Goal: Information Seeking & Learning: Learn about a topic

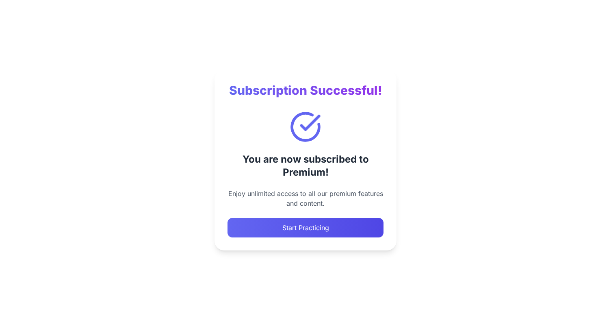
click at [284, 231] on button "Start Practicing" at bounding box center [306, 228] width 156 height 20
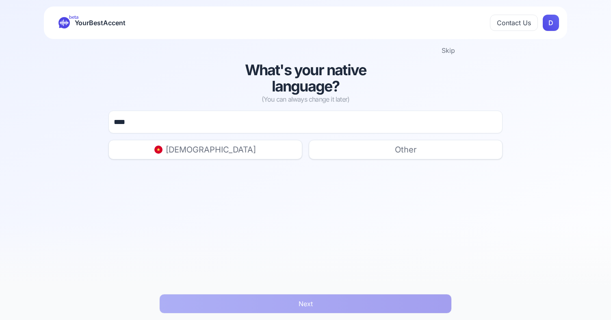
type input "****"
click at [230, 154] on span "[DEMOGRAPHIC_DATA]" at bounding box center [211, 149] width 90 height 11
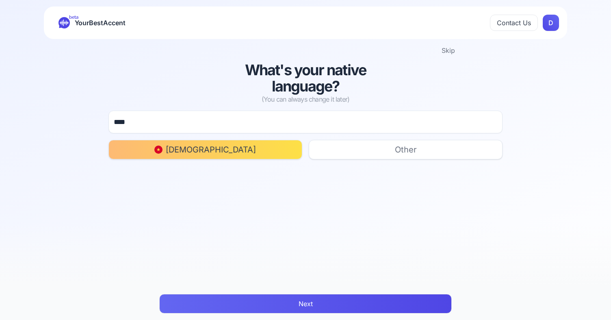
click at [330, 301] on button "Next" at bounding box center [305, 304] width 293 height 20
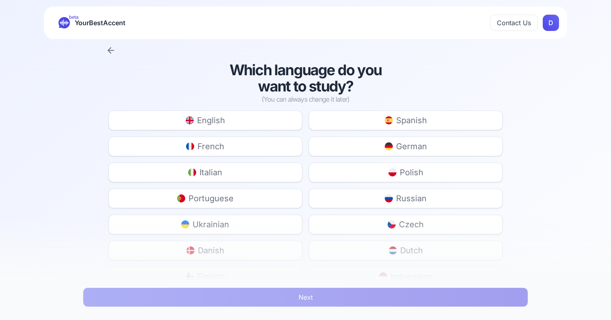
click at [244, 124] on button "English" at bounding box center [206, 121] width 194 height 20
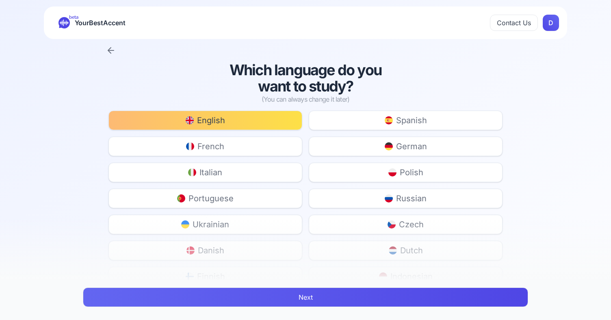
click at [318, 300] on button "Next" at bounding box center [305, 297] width 445 height 20
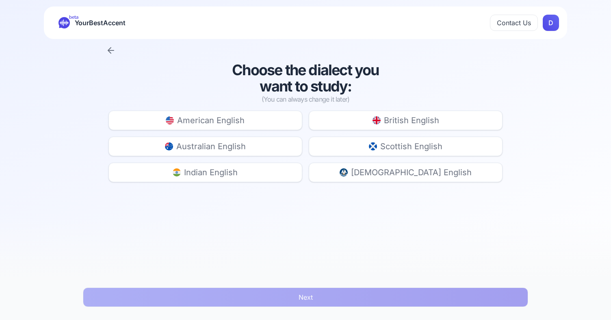
click at [259, 144] on button "Australian English" at bounding box center [206, 147] width 194 height 20
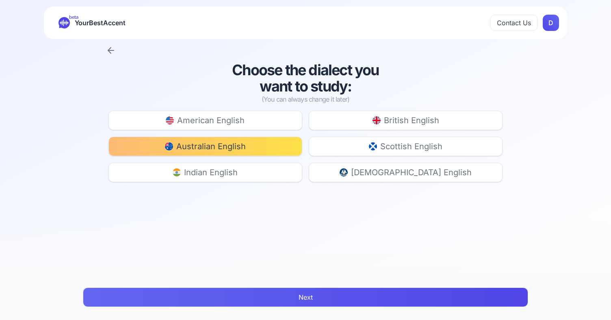
click at [298, 297] on button "Next" at bounding box center [305, 297] width 445 height 20
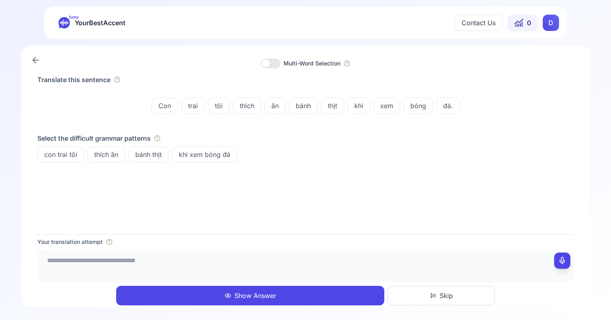
click at [119, 81] on circle "button" at bounding box center [116, 79] width 5 height 5
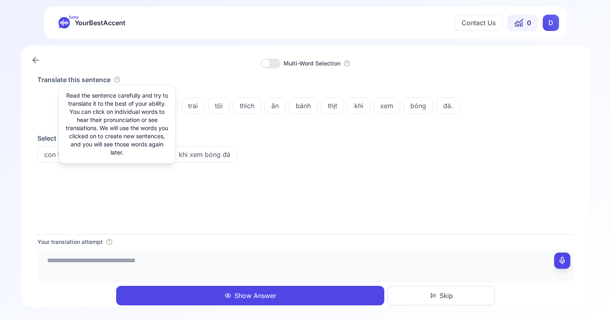
click at [119, 81] on circle "button" at bounding box center [116, 79] width 5 height 5
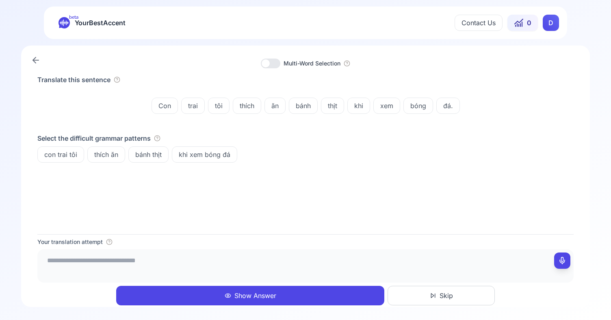
click at [108, 243] on icon "button" at bounding box center [109, 242] width 7 height 7
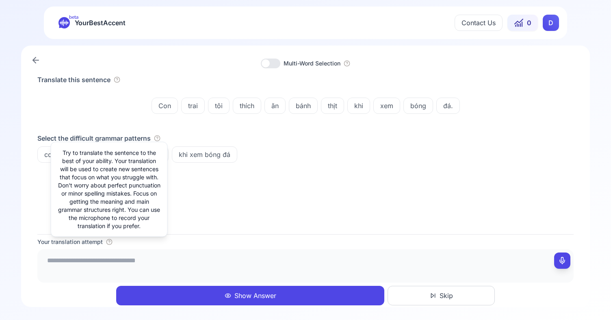
click at [98, 267] on textarea at bounding box center [306, 264] width 530 height 24
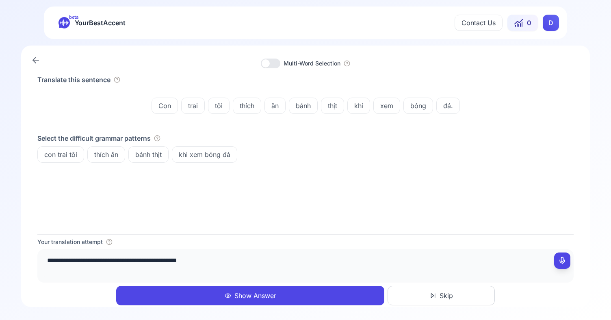
click at [565, 258] on rect at bounding box center [563, 261] width 6 height 6
click at [558, 265] on button at bounding box center [562, 260] width 16 height 16
type textarea "**********"
click at [269, 291] on button "Show Answer" at bounding box center [250, 296] width 268 height 20
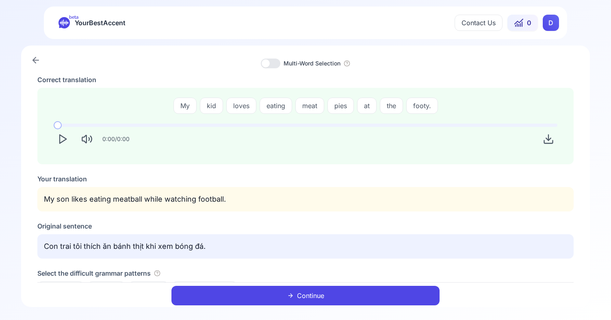
click at [62, 131] on button "Play" at bounding box center [63, 139] width 18 height 18
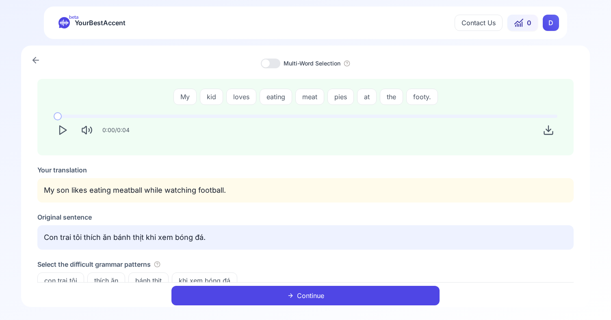
scroll to position [19, 0]
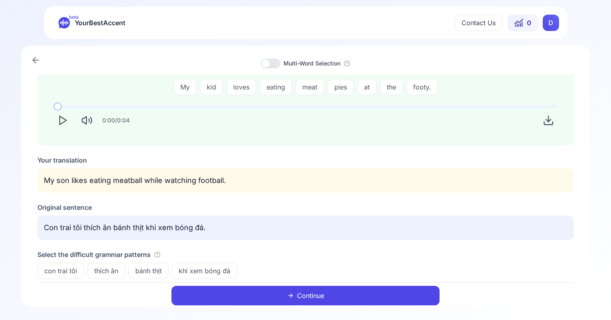
click at [342, 300] on button "Continue" at bounding box center [306, 296] width 268 height 20
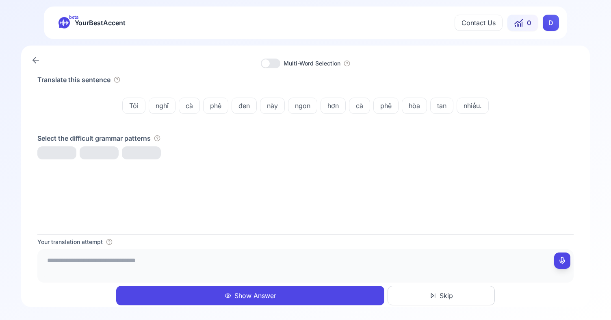
click at [35, 56] on icon at bounding box center [36, 60] width 10 height 10
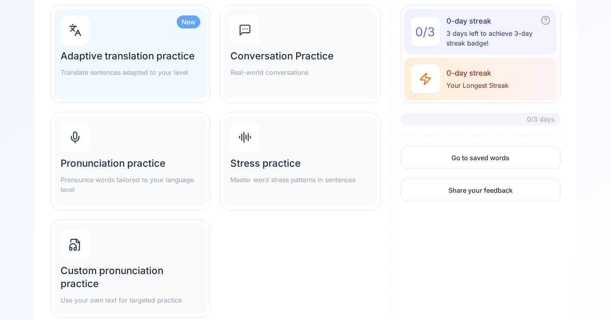
scroll to position [90, 0]
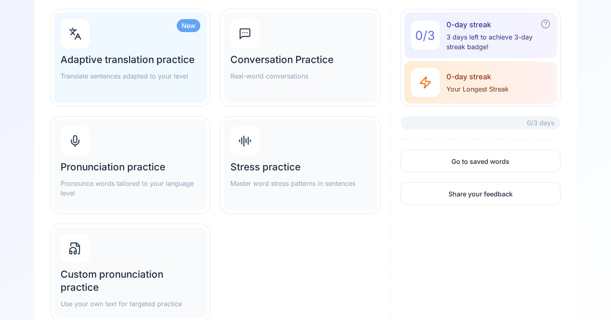
click at [175, 182] on p "Pronounce words tailored to your language level" at bounding box center [131, 188] width 140 height 20
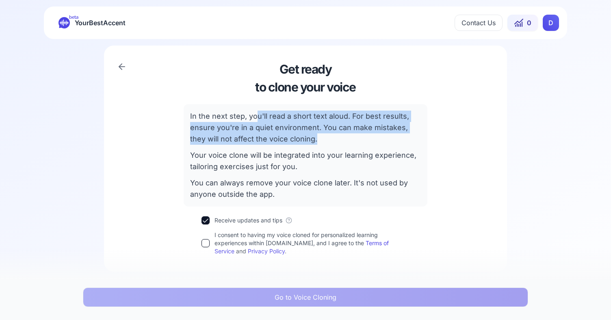
drag, startPoint x: 257, startPoint y: 117, endPoint x: 314, endPoint y: 136, distance: 60.0
click at [314, 136] on p "In the next step, you'll read a short text aloud. For best results, ensure you'…" at bounding box center [305, 128] width 231 height 34
click at [338, 119] on p "In the next step, you'll read a short text aloud. For best results, ensure you'…" at bounding box center [305, 128] width 231 height 34
drag, startPoint x: 355, startPoint y: 116, endPoint x: 361, endPoint y: 136, distance: 21.0
click at [361, 136] on p "In the next step, you'll read a short text aloud. For best results, ensure you'…" at bounding box center [305, 128] width 231 height 34
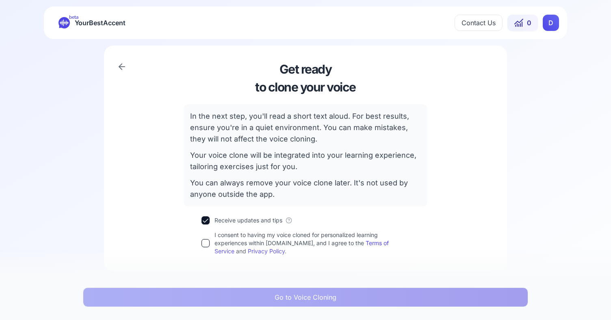
click at [246, 219] on label "Receive updates and tips" at bounding box center [249, 220] width 68 height 8
click at [210, 219] on button "Receive updates and tips" at bounding box center [206, 220] width 8 height 8
click at [225, 237] on label "I consent to having my voice cloned for personalized learning experiences withi…" at bounding box center [312, 243] width 195 height 24
click at [210, 239] on button "I consent to having my voice cloned for personalized learning experiences withi…" at bounding box center [206, 243] width 8 height 8
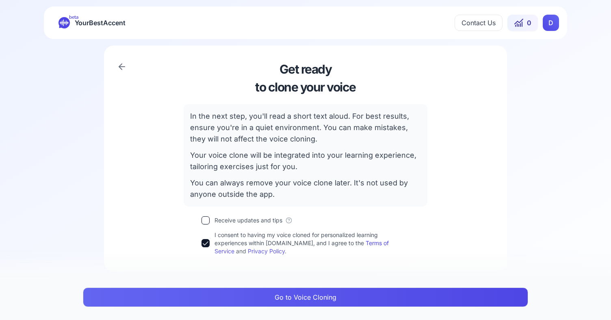
click at [285, 298] on button "Go to Voice Cloning" at bounding box center [305, 297] width 445 height 20
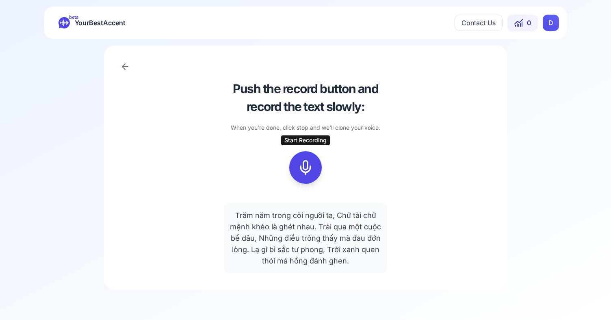
click at [300, 167] on icon at bounding box center [306, 167] width 16 height 16
click at [314, 168] on div at bounding box center [306, 167] width 20 height 33
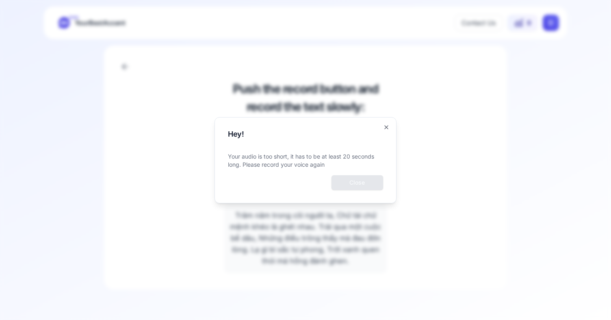
click at [355, 184] on button "Close" at bounding box center [358, 182] width 52 height 15
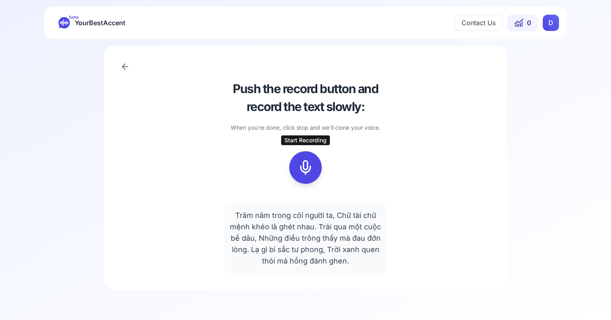
click at [314, 175] on div at bounding box center [306, 167] width 20 height 33
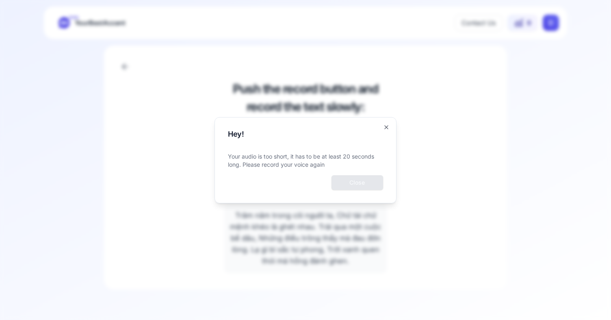
click at [352, 175] on button "Close" at bounding box center [358, 182] width 52 height 15
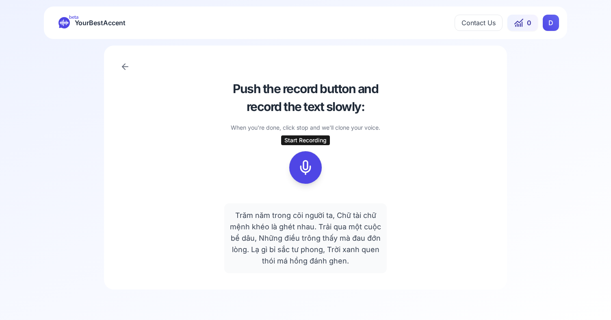
click at [296, 173] on div at bounding box center [306, 167] width 20 height 33
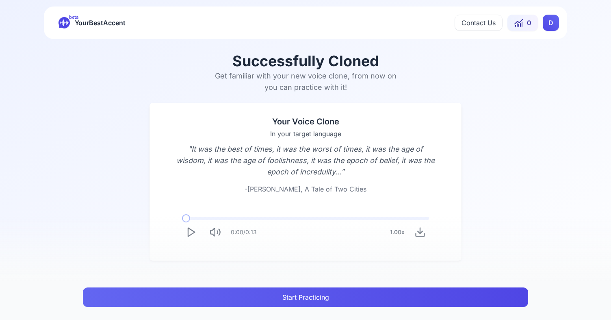
click at [192, 230] on polygon "Play" at bounding box center [191, 232] width 7 height 9
click at [418, 229] on icon "Download audio" at bounding box center [420, 231] width 11 height 11
click at [244, 175] on p "" It was the best of times, it was the worst of times, it was the age of wisdom…" at bounding box center [306, 160] width 260 height 34
click at [186, 232] on icon "Play" at bounding box center [190, 231] width 11 height 11
click at [185, 228] on icon "Play" at bounding box center [190, 231] width 11 height 11
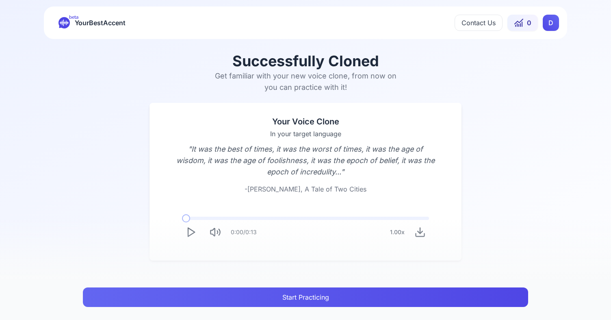
click at [193, 230] on icon "Play" at bounding box center [190, 231] width 11 height 11
click at [193, 230] on icon "Pause" at bounding box center [190, 231] width 11 height 11
click at [193, 230] on icon "Play" at bounding box center [190, 231] width 11 height 11
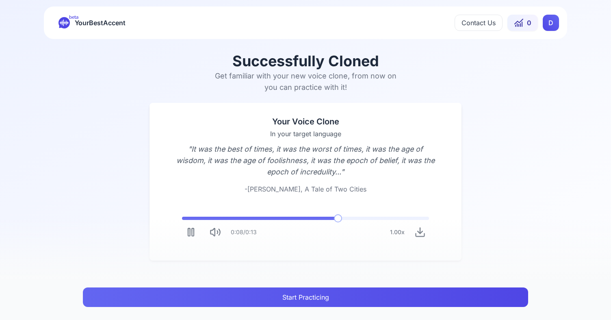
click at [222, 232] on button "Mute" at bounding box center [215, 232] width 18 height 18
click at [222, 232] on button "Unmute" at bounding box center [215, 232] width 18 height 18
click at [198, 232] on button "Play" at bounding box center [191, 232] width 18 height 18
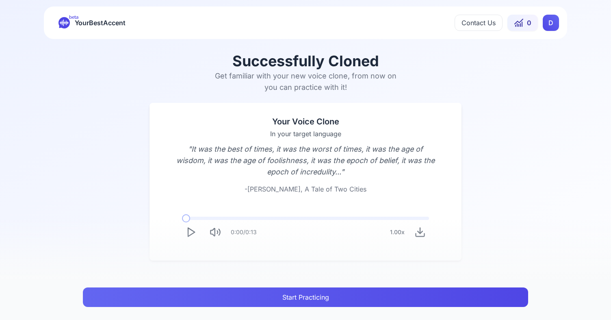
click at [198, 232] on button "Play" at bounding box center [191, 232] width 18 height 18
click at [554, 29] on html "beta YourBestAccent Contact Us 0 D Successfully Cloned Get familiar with your n…" at bounding box center [305, 160] width 611 height 320
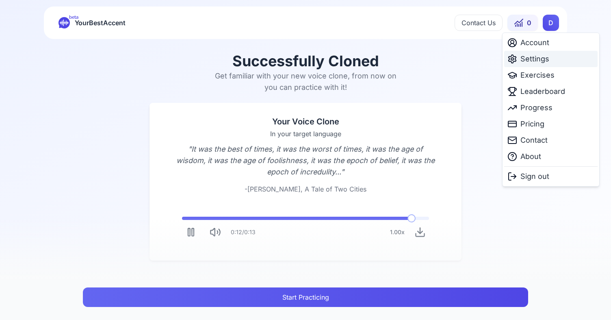
click at [546, 54] on span "Settings" at bounding box center [535, 58] width 29 height 11
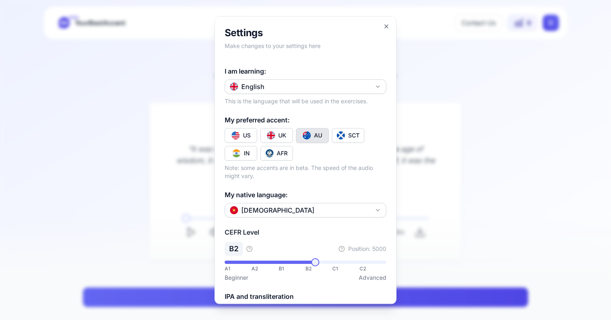
click at [287, 133] on button "UK" at bounding box center [277, 135] width 33 height 15
click at [385, 22] on div "**********" at bounding box center [306, 160] width 182 height 288
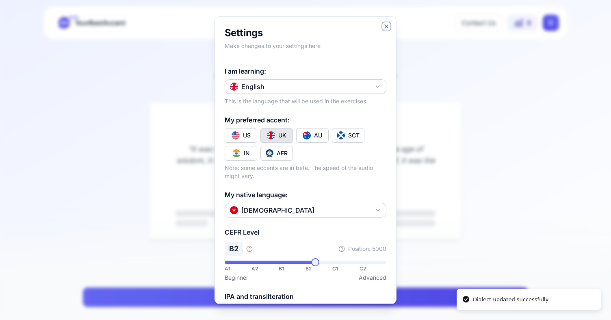
click at [385, 26] on icon "button" at bounding box center [386, 26] width 7 height 7
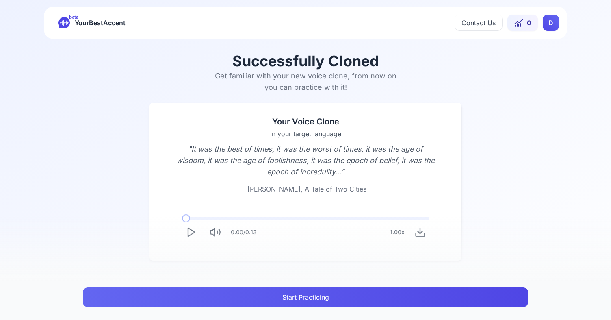
click at [184, 231] on button "Play" at bounding box center [191, 232] width 18 height 18
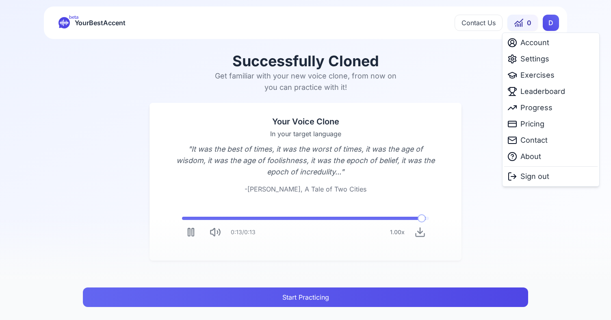
click at [550, 19] on html "beta YourBestAccent Contact Us 0 D Successfully Cloned Get familiar with your n…" at bounding box center [305, 160] width 611 height 320
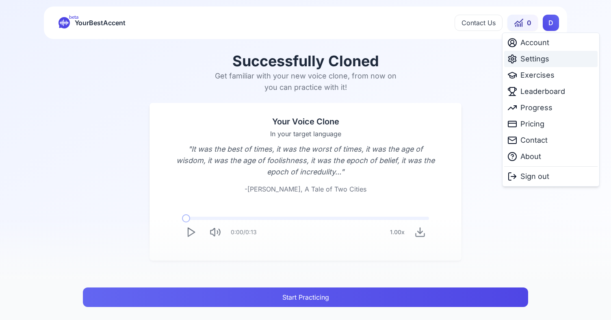
click at [535, 56] on span "Settings" at bounding box center [535, 58] width 29 height 11
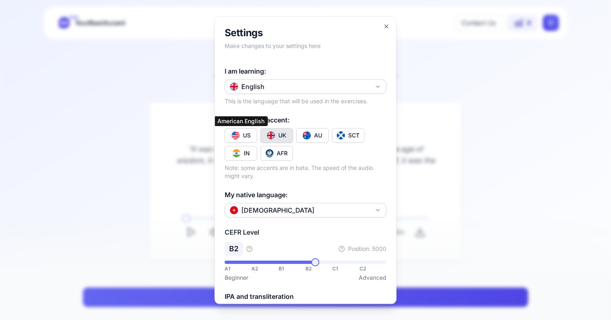
click at [243, 136] on div "US" at bounding box center [247, 135] width 8 height 8
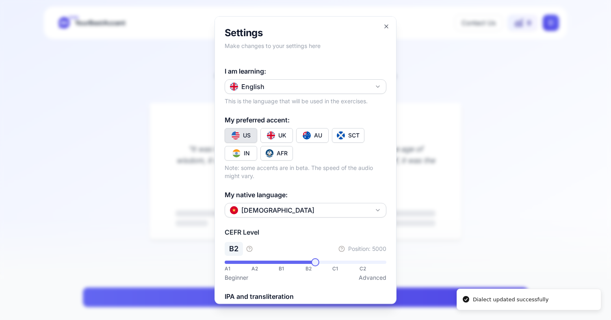
click at [156, 186] on div at bounding box center [305, 160] width 611 height 320
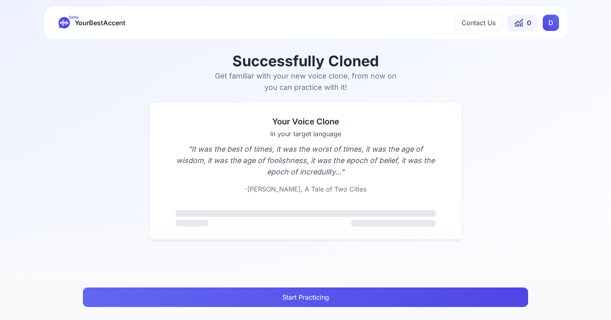
click at [557, 30] on html "beta YourBestAccent Contact Us 0 D Successfully Cloned Get familiar with your n…" at bounding box center [305, 160] width 611 height 320
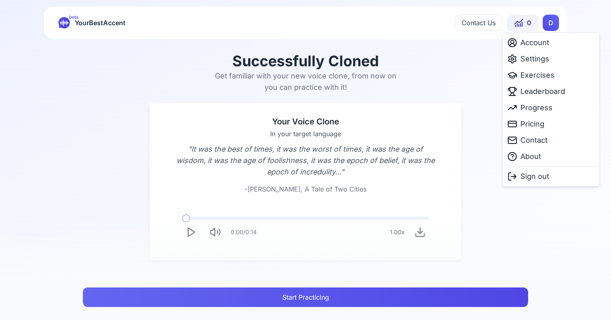
click at [131, 226] on html "beta YourBestAccent Contact Us 0 D Successfully Cloned Get familiar with your n…" at bounding box center [305, 160] width 611 height 320
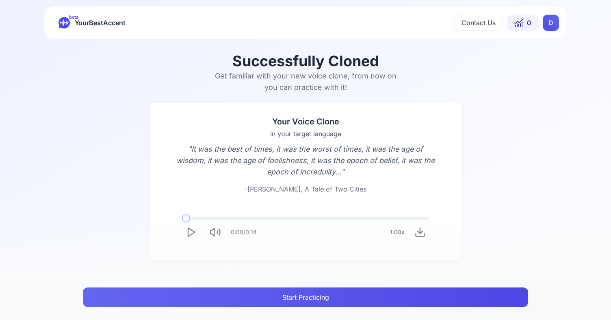
click at [190, 236] on icon "Play" at bounding box center [190, 231] width 11 height 11
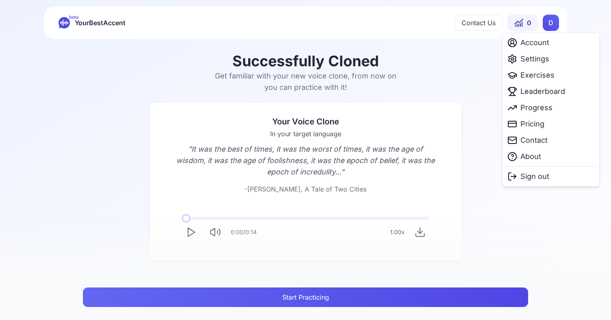
click at [552, 20] on html "beta YourBestAccent Contact Us 0 D Successfully Cloned Get familiar with your n…" at bounding box center [305, 160] width 611 height 320
click at [567, 62] on div "Settings" at bounding box center [550, 59] width 93 height 16
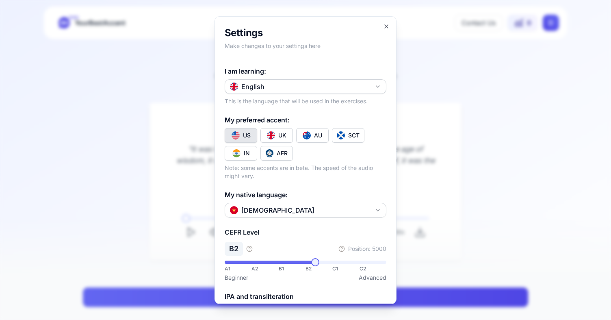
click at [239, 156] on img "Toggle en-IN" at bounding box center [236, 153] width 8 height 8
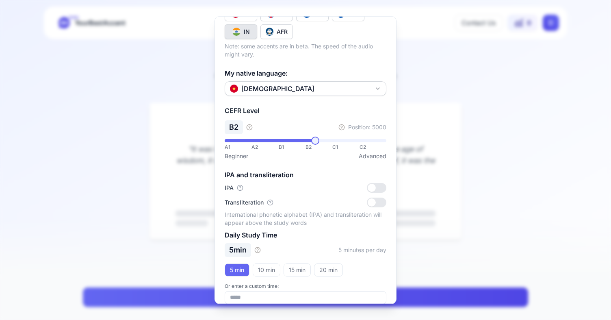
scroll to position [131, 0]
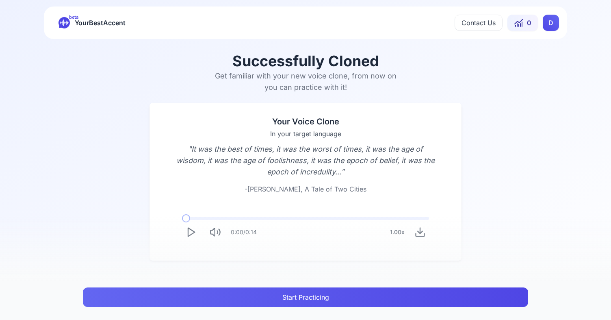
click at [188, 232] on polygon "Play" at bounding box center [191, 232] width 7 height 9
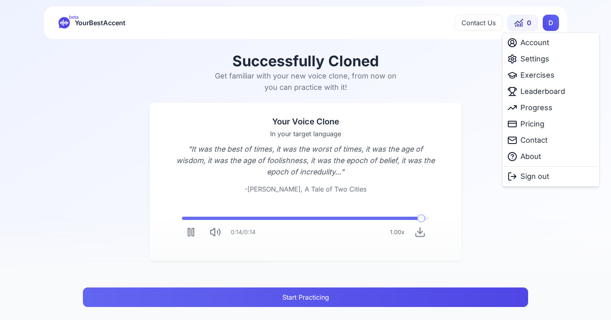
click at [554, 26] on html "beta YourBestAccent Contact Us 0 D Successfully Cloned Get familiar with your n…" at bounding box center [305, 160] width 611 height 320
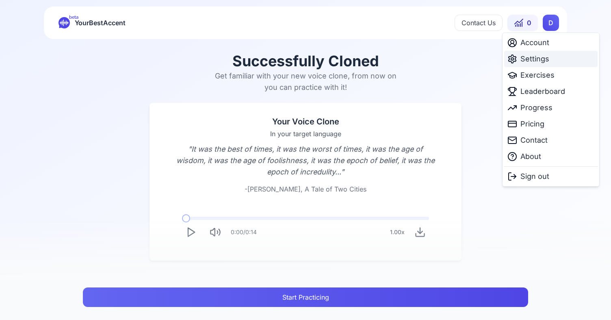
click at [535, 60] on span "Settings" at bounding box center [535, 58] width 29 height 11
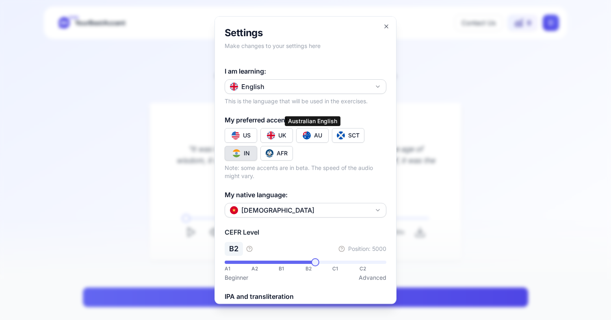
click at [314, 140] on button "AU" at bounding box center [312, 135] width 33 height 15
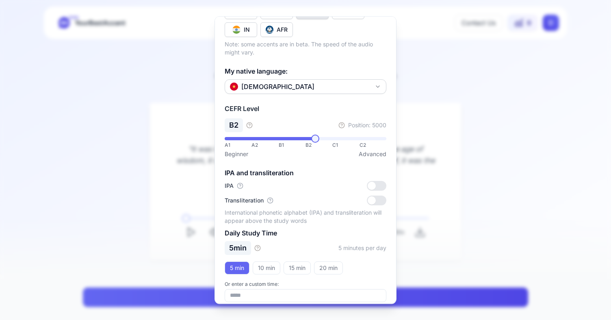
scroll to position [131, 0]
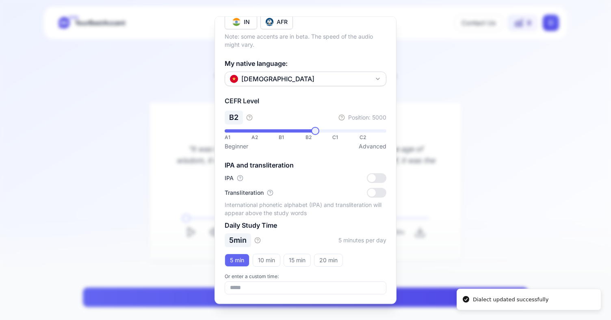
click at [241, 176] on icon "button" at bounding box center [240, 177] width 7 height 7
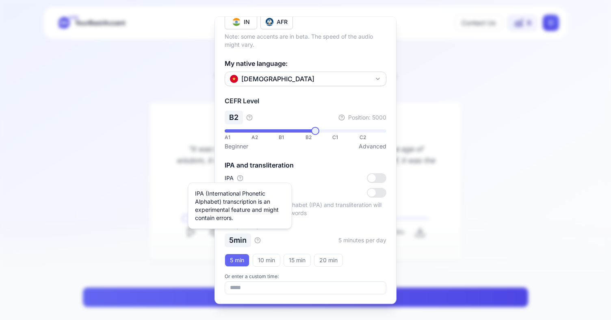
click at [241, 176] on icon "button" at bounding box center [240, 177] width 7 height 7
click at [373, 176] on div at bounding box center [372, 178] width 8 height 8
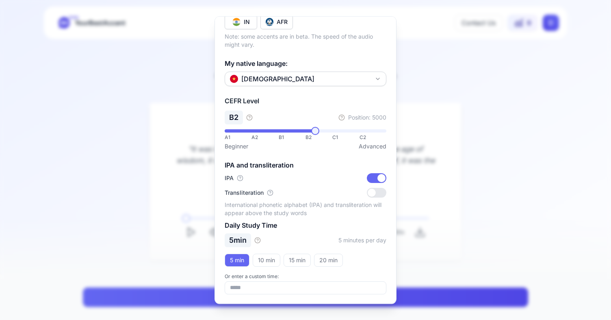
click at [270, 191] on icon "button" at bounding box center [270, 192] width 7 height 7
click at [295, 257] on button "15 min" at bounding box center [297, 259] width 27 height 13
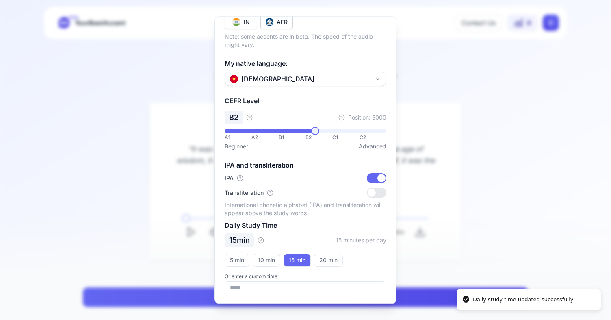
click at [342, 117] on icon "button" at bounding box center [342, 117] width 7 height 7
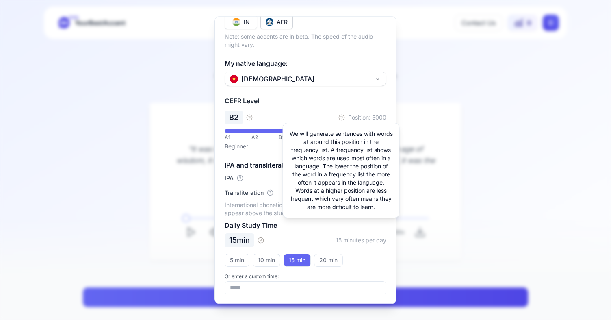
click at [342, 117] on icon "button" at bounding box center [342, 117] width 7 height 7
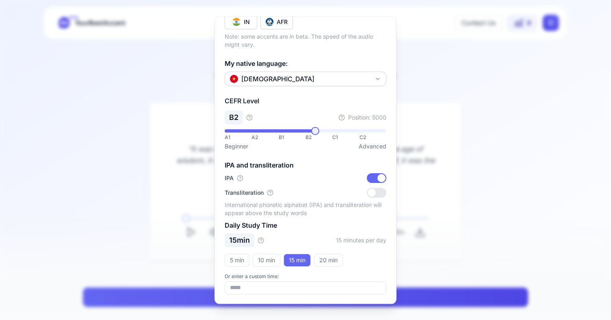
click at [249, 115] on icon "button" at bounding box center [249, 117] width 7 height 7
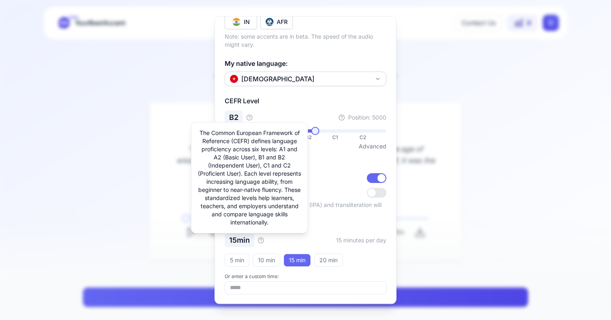
click at [249, 115] on icon "button" at bounding box center [249, 117] width 7 height 7
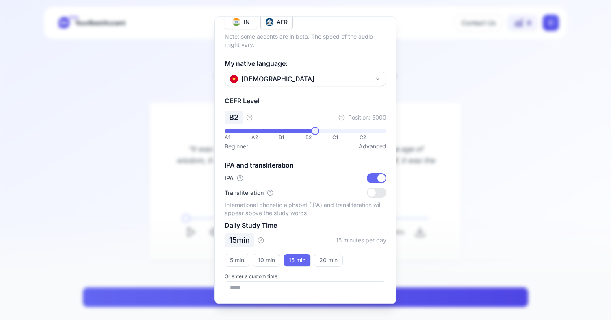
click at [249, 115] on icon "button" at bounding box center [249, 117] width 7 height 7
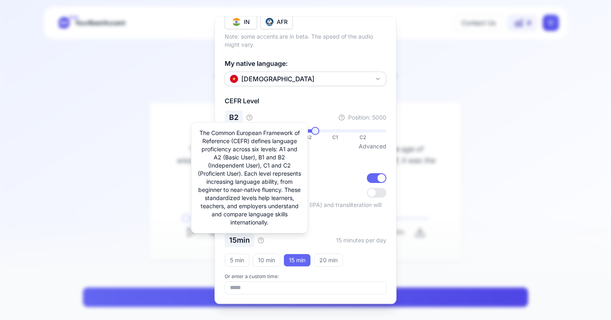
click at [249, 115] on icon "button" at bounding box center [249, 117] width 7 height 7
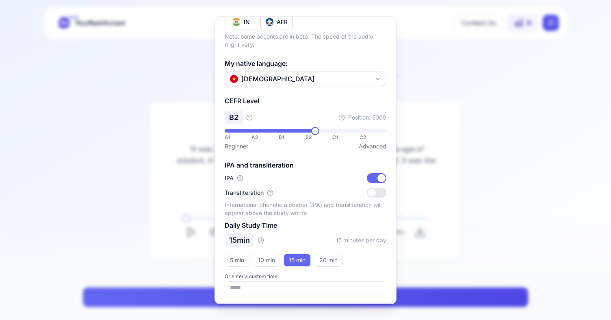
click at [249, 115] on icon "button" at bounding box center [249, 117] width 7 height 7
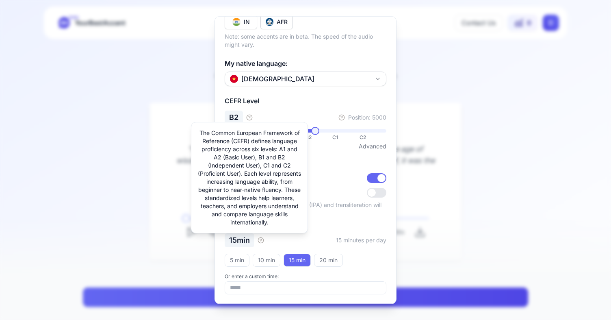
click at [249, 115] on icon "button" at bounding box center [249, 117] width 7 height 7
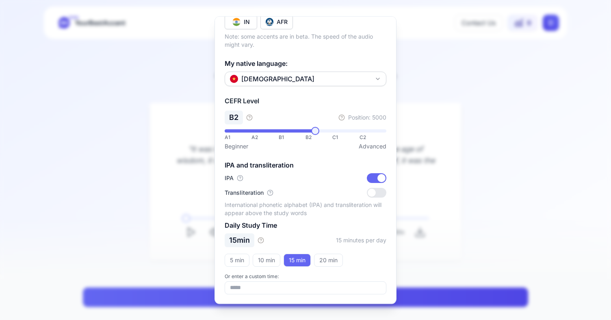
click at [249, 115] on icon "button" at bounding box center [249, 117] width 7 height 7
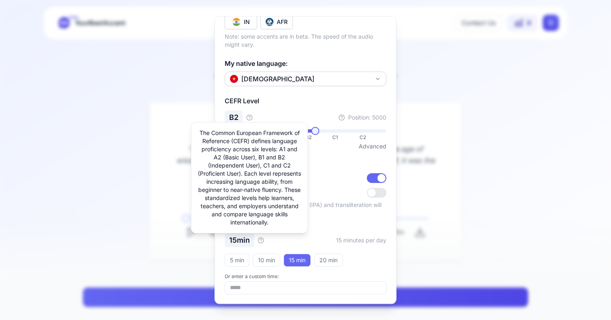
click at [249, 115] on icon "button" at bounding box center [249, 117] width 7 height 7
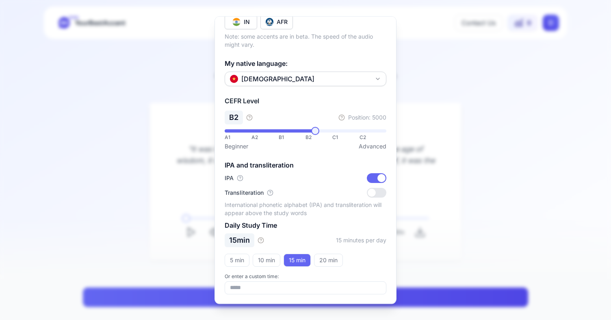
scroll to position [0, 0]
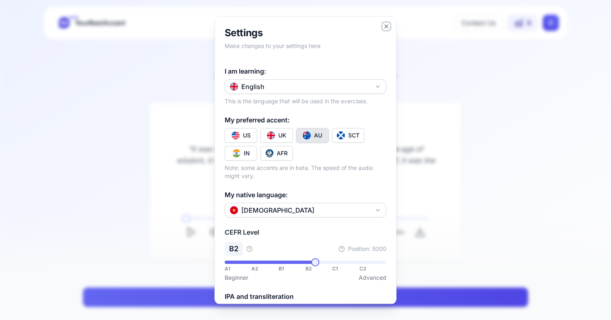
click at [385, 24] on icon "button" at bounding box center [386, 26] width 7 height 7
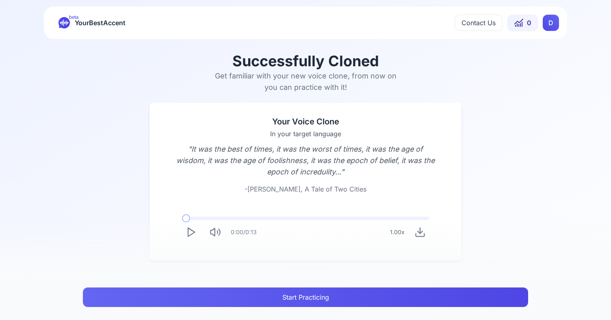
click at [189, 234] on icon "Play" at bounding box center [190, 231] width 11 height 11
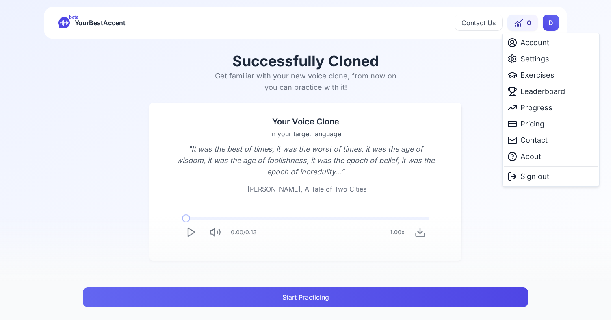
click at [551, 16] on html "beta YourBestAccent Contact Us 0 D Successfully Cloned Get familiar with your n…" at bounding box center [305, 160] width 611 height 320
click at [529, 104] on span "Progress" at bounding box center [537, 107] width 32 height 11
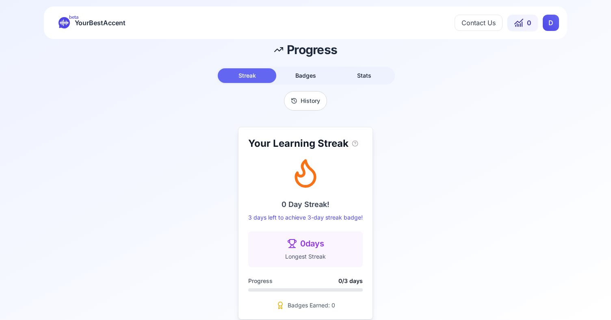
click at [322, 83] on div "Streak Badges Stats" at bounding box center [305, 76] width 179 height 18
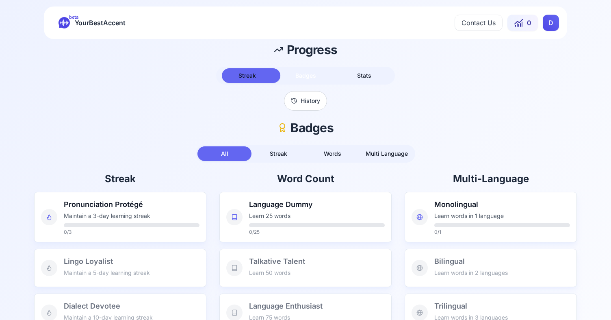
click at [325, 78] on button "Badges" at bounding box center [305, 75] width 59 height 15
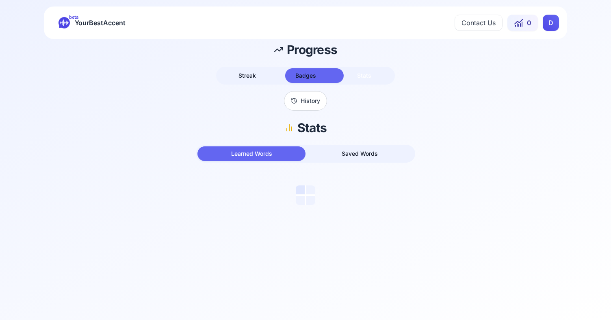
click at [362, 71] on button "Stats" at bounding box center [364, 75] width 59 height 15
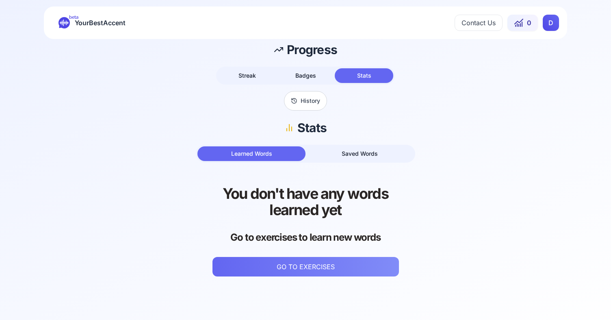
click at [547, 23] on html "beta YourBestAccent Contact Us 0 D Progress Streak Badges Stats History Stats L…" at bounding box center [305, 160] width 611 height 320
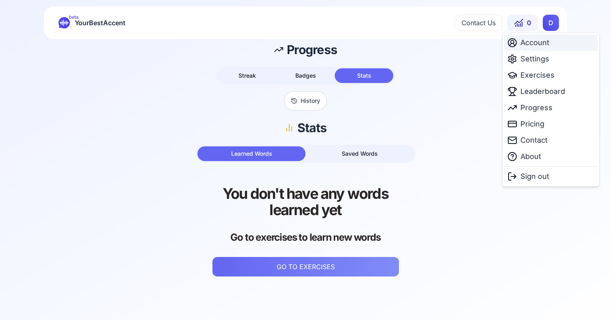
click at [537, 43] on span "Account" at bounding box center [535, 42] width 29 height 11
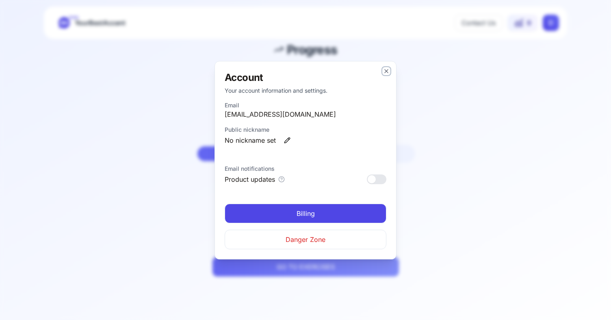
click at [385, 73] on icon "button" at bounding box center [386, 71] width 7 height 7
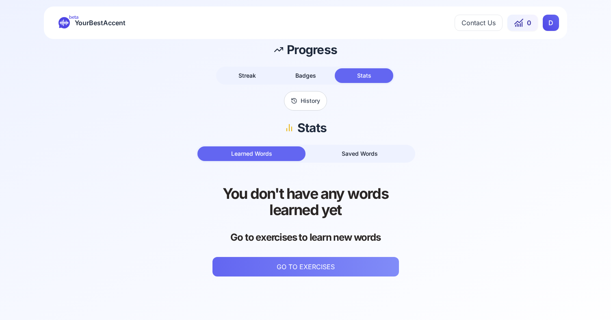
click at [545, 21] on html "beta YourBestAccent Contact Us 0 D Progress Streak Badges Stats History Stats L…" at bounding box center [305, 160] width 611 height 320
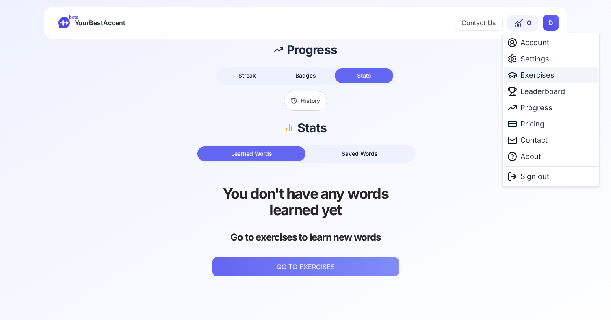
click at [532, 72] on span "Exercises" at bounding box center [538, 75] width 34 height 11
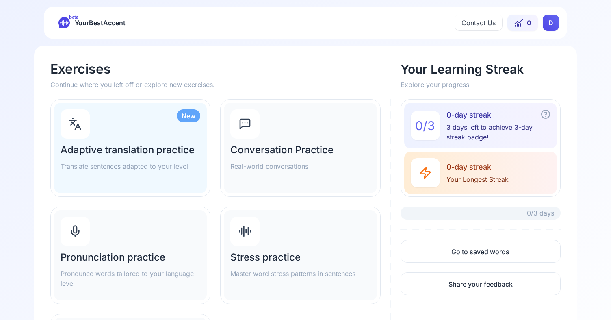
click at [270, 162] on p "Real-world conversations" at bounding box center [300, 166] width 140 height 10
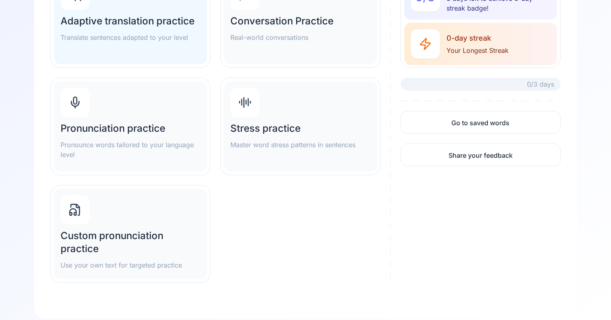
scroll to position [134, 0]
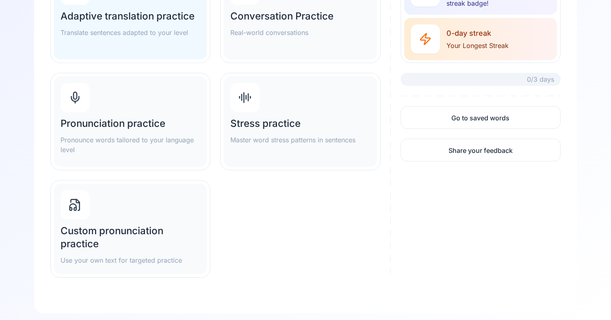
click at [170, 225] on h2 "Custom pronunciation practice" at bounding box center [131, 237] width 140 height 26
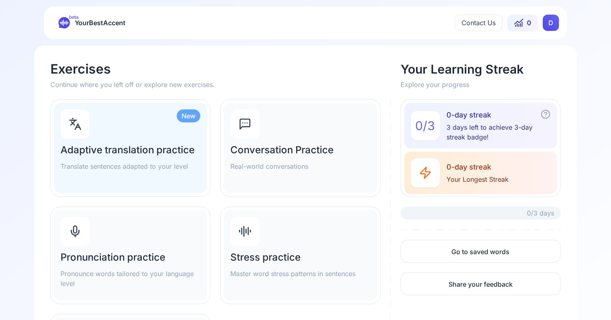
click at [554, 24] on html "beta YourBestAccent Contact Us 0 D Exercises Continue where you left off or exp…" at bounding box center [305, 160] width 611 height 320
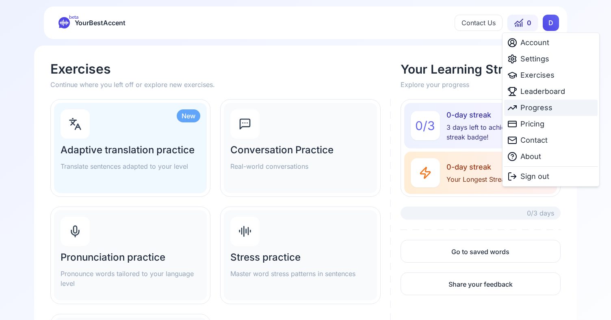
click at [536, 110] on span "Progress" at bounding box center [537, 107] width 32 height 11
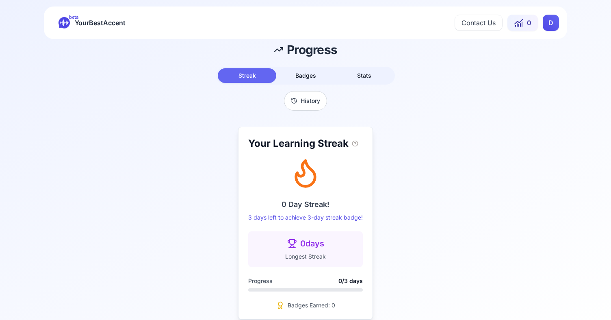
click at [557, 30] on html "beta YourBestAccent Contact Us 0 D Progress Streak Badges Stats History Your Le…" at bounding box center [305, 160] width 611 height 320
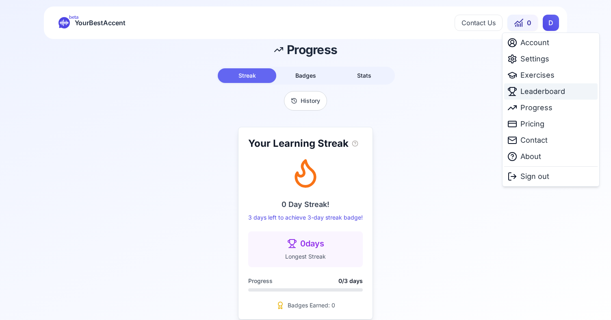
click at [545, 90] on span "Leaderboard" at bounding box center [543, 91] width 45 height 11
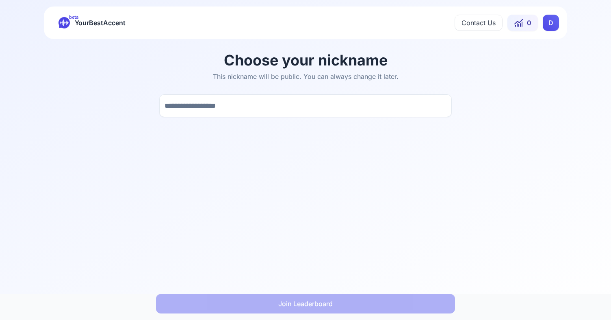
click at [354, 103] on input at bounding box center [305, 105] width 293 height 23
type input "***"
click at [354, 169] on main "Choose your nickname This nickname will be public. You can always change it lat…" at bounding box center [305, 179] width 611 height 281
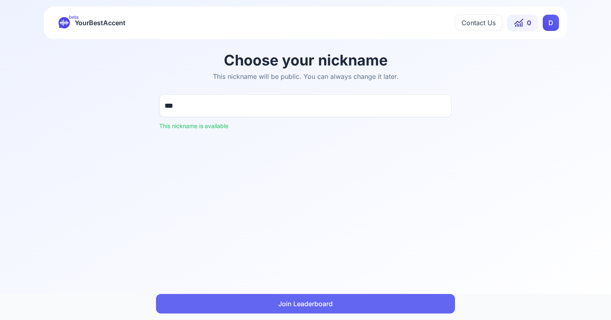
click at [299, 302] on button "Join Leaderboard" at bounding box center [305, 304] width 299 height 20
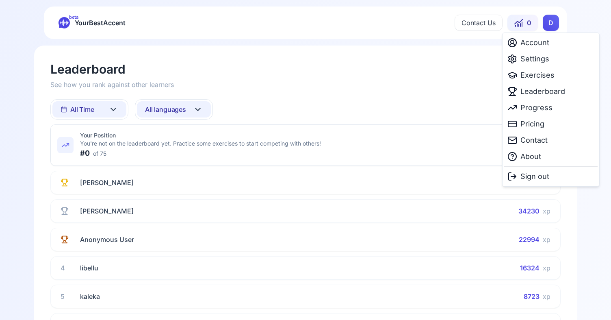
click at [550, 20] on html "beta YourBestAccent Contact Us 0 D Leaderboard See how you rank against other l…" at bounding box center [305, 160] width 611 height 320
click at [545, 127] on div "Pricing" at bounding box center [550, 124] width 93 height 16
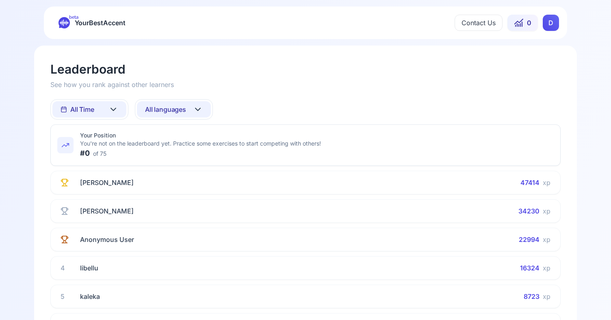
click at [545, 29] on html "beta YourBestAccent Contact Us 0 D Leaderboard See how you rank against other l…" at bounding box center [305, 160] width 611 height 320
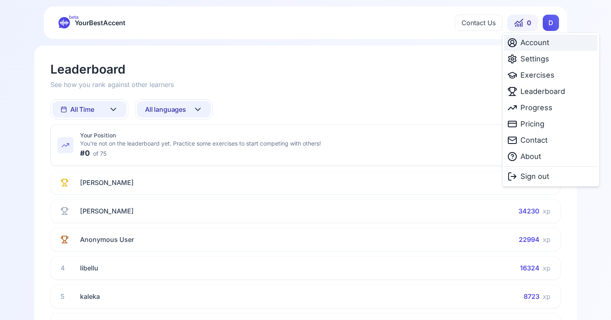
click at [543, 37] on span "Account" at bounding box center [535, 42] width 29 height 11
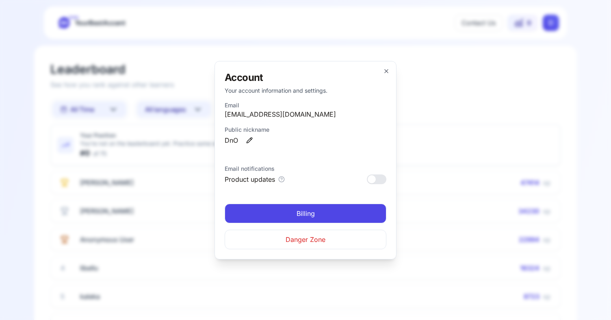
click at [390, 72] on div "Account Your account information and settings. Email donnguyen0507@gmail.com Pu…" at bounding box center [306, 160] width 182 height 198
click at [388, 72] on icon "button" at bounding box center [386, 71] width 3 height 3
